Goal: Transaction & Acquisition: Purchase product/service

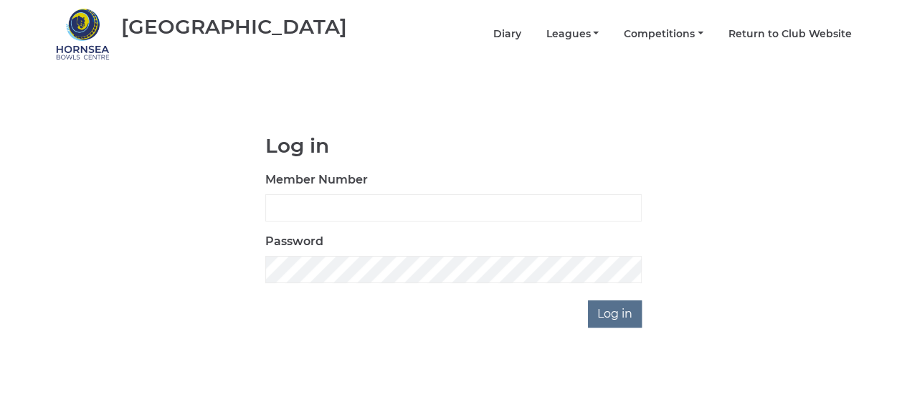
scroll to position [52, 0]
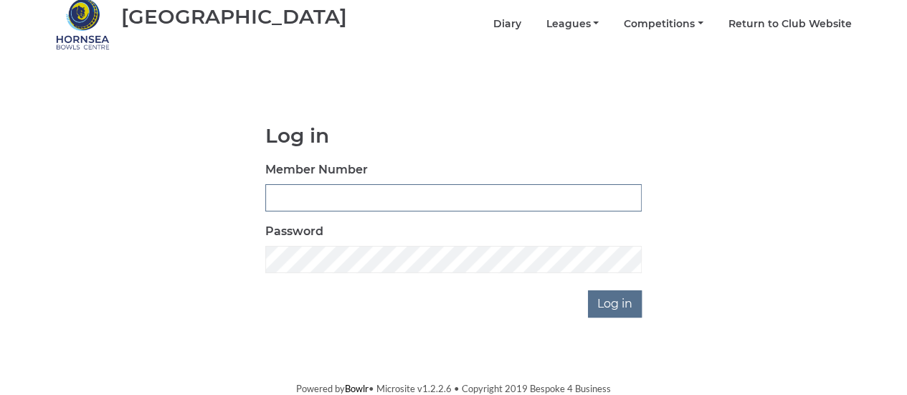
type input "0141"
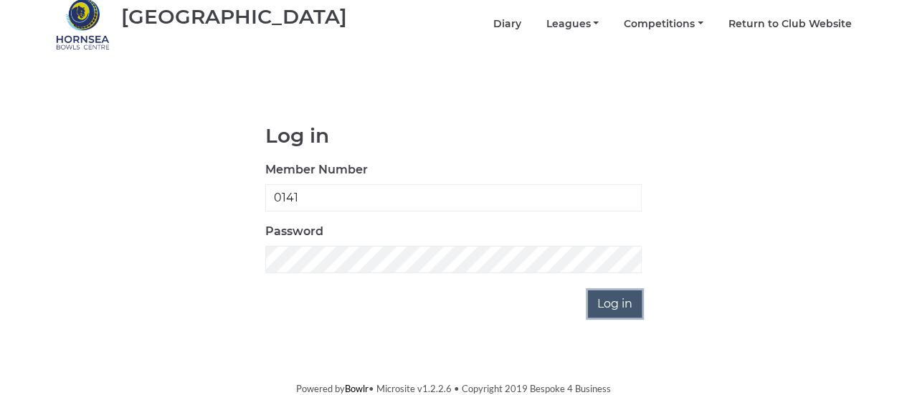
click at [620, 303] on input "Log in" at bounding box center [615, 303] width 54 height 27
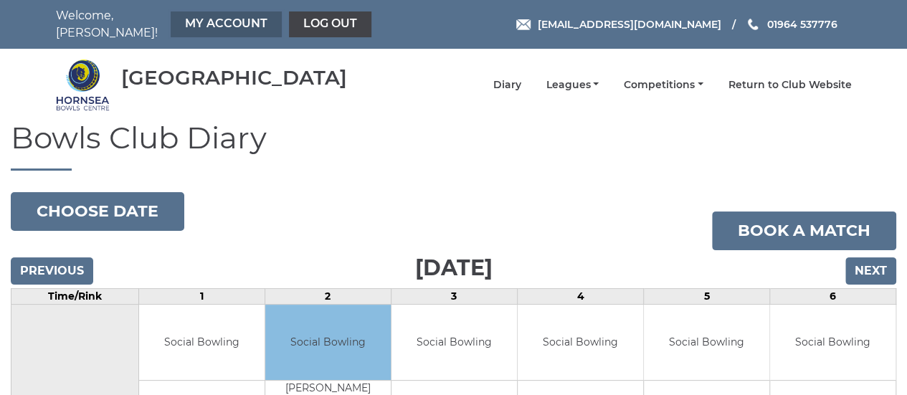
click at [217, 25] on link "My Account" at bounding box center [226, 24] width 111 height 26
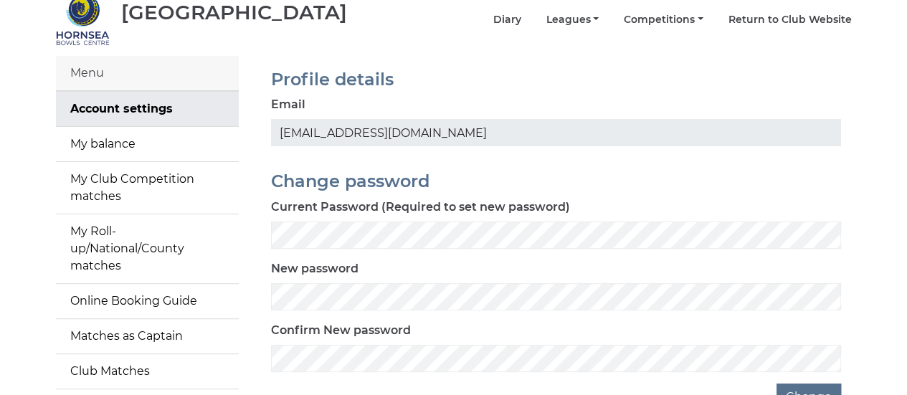
scroll to position [69, 0]
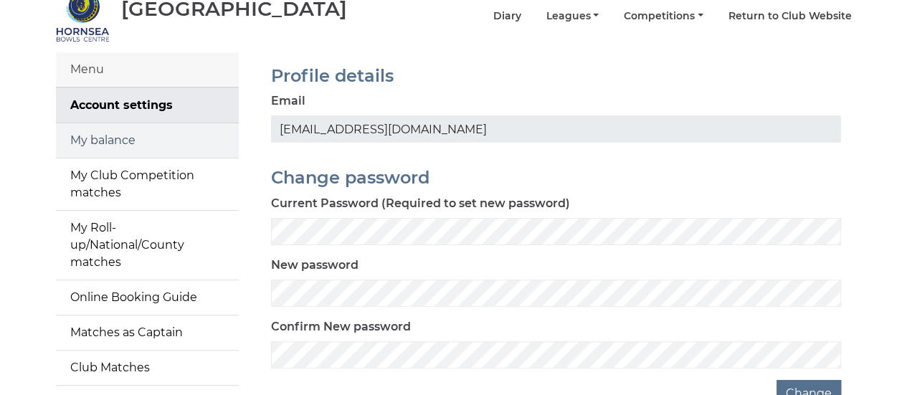
click at [148, 133] on link "My balance" at bounding box center [147, 140] width 183 height 34
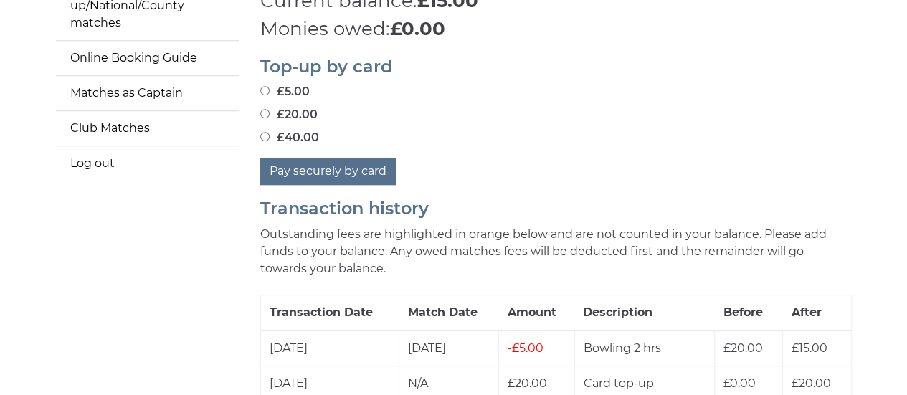
scroll to position [290, 0]
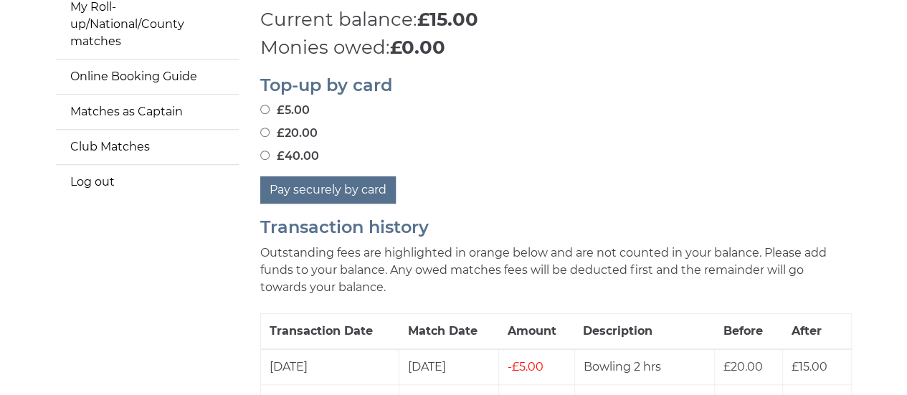
click at [264, 128] on input "£20.00" at bounding box center [264, 132] width 9 height 9
radio input "true"
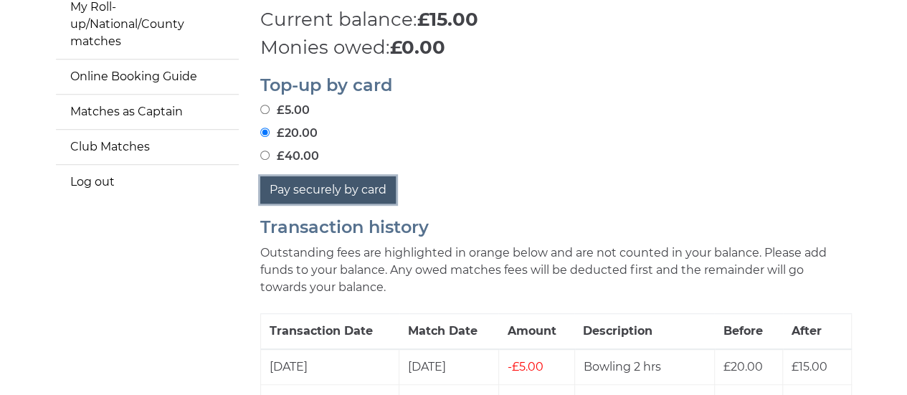
click at [350, 182] on button "Pay securely by card" at bounding box center [328, 189] width 136 height 27
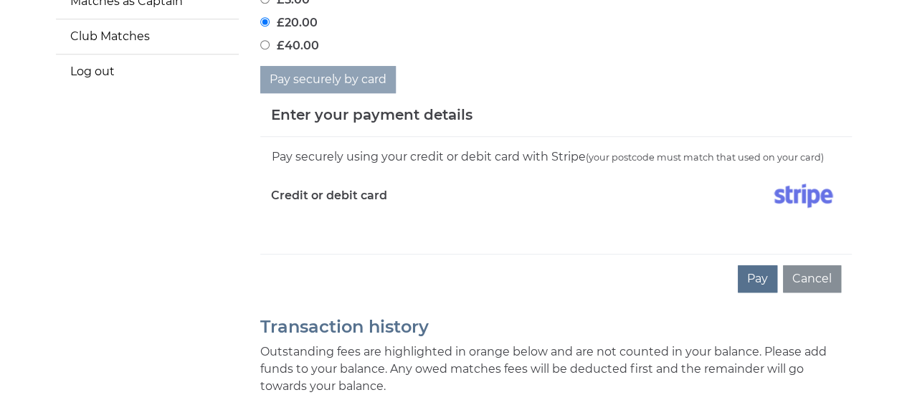
scroll to position [399, 0]
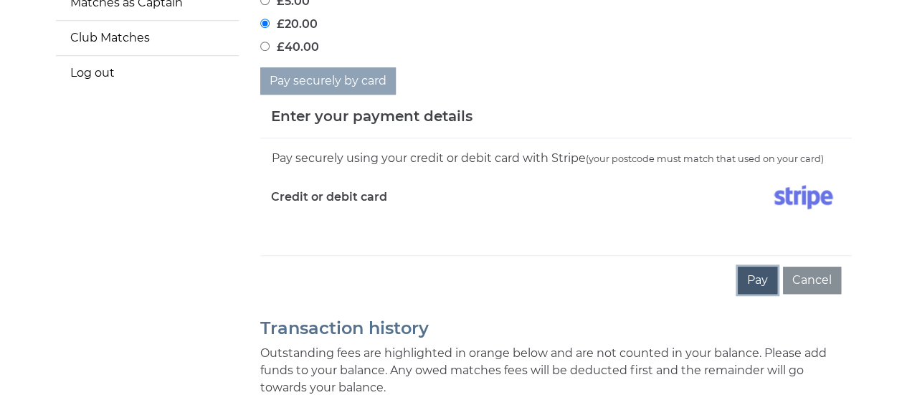
click at [757, 267] on button "Pay" at bounding box center [757, 280] width 39 height 27
